Goal: Task Accomplishment & Management: Manage account settings

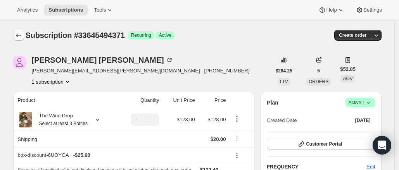
click at [21, 34] on icon "Subscriptions" at bounding box center [19, 35] width 8 height 8
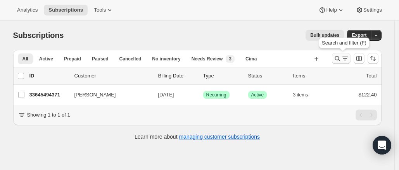
click at [346, 58] on icon "Search and filter results" at bounding box center [345, 59] width 8 height 8
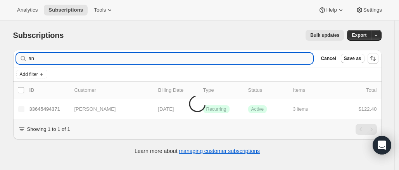
type input "a"
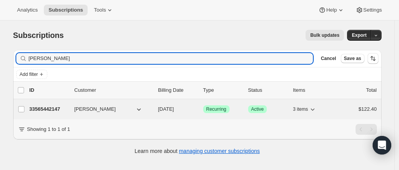
type input "[PERSON_NAME]"
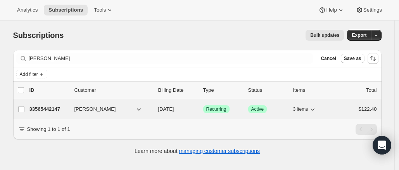
click at [49, 110] on p "33565442147" at bounding box center [48, 110] width 39 height 8
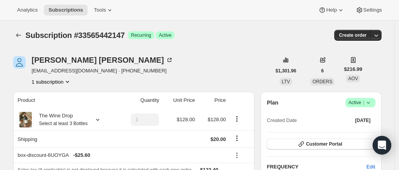
drag, startPoint x: 52, startPoint y: 65, endPoint x: 266, endPoint y: 10, distance: 220.8
click at [266, 10] on div "Analytics Subscriptions Tools Help Settings" at bounding box center [199, 10] width 399 height 21
click at [166, 57] on icon at bounding box center [170, 60] width 8 height 8
